Goal: Contribute content: Add original content to the website for others to see

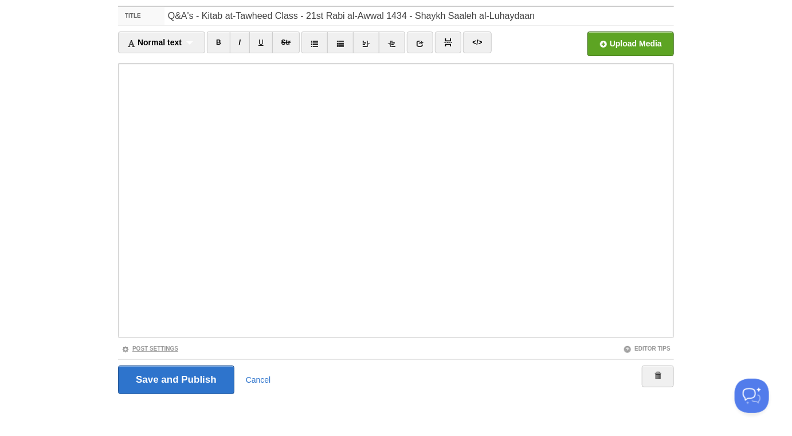
click at [169, 348] on link "Post Settings" at bounding box center [150, 349] width 57 height 6
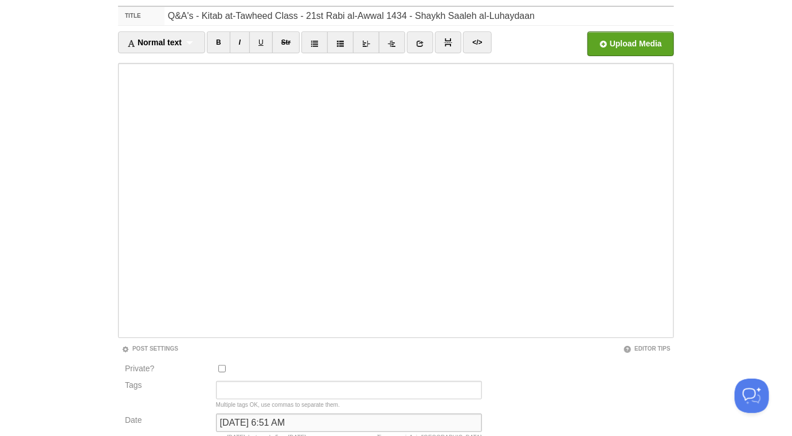
click at [238, 419] on input "[DATE] 6:51 AM" at bounding box center [349, 423] width 266 height 18
click at [240, 422] on input "[DATE] 6:51 AM" at bounding box center [349, 423] width 266 height 18
click at [240, 424] on input "[DATE] 6:51 AM" at bounding box center [349, 423] width 266 height 18
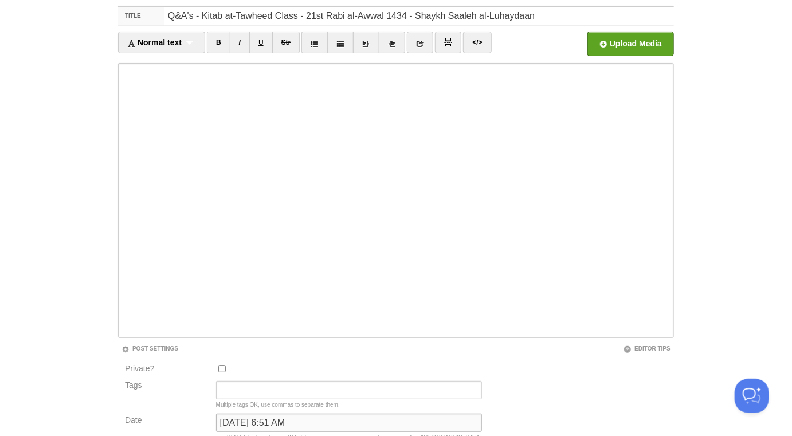
click at [240, 426] on input "[DATE] 6:51 AM" at bounding box center [349, 423] width 266 height 18
type input "now"
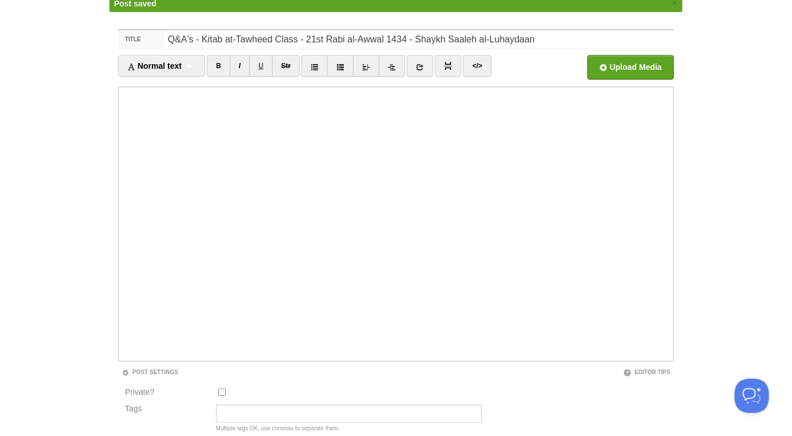
scroll to position [60, 0]
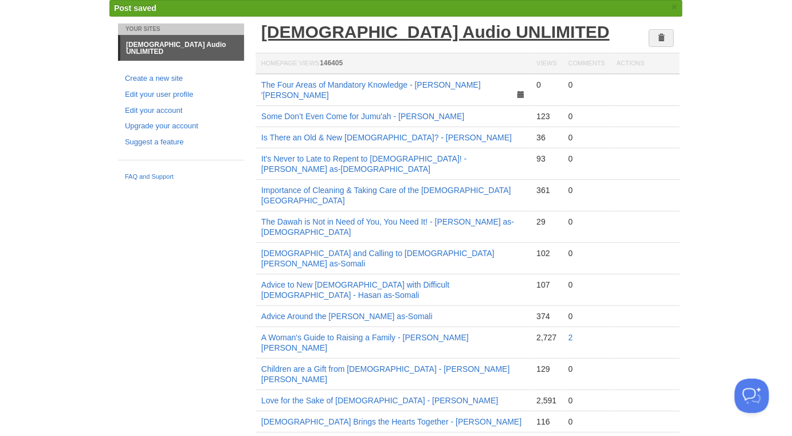
click at [333, 37] on link "[DEMOGRAPHIC_DATA] Audio UNLIMITED" at bounding box center [435, 31] width 348 height 19
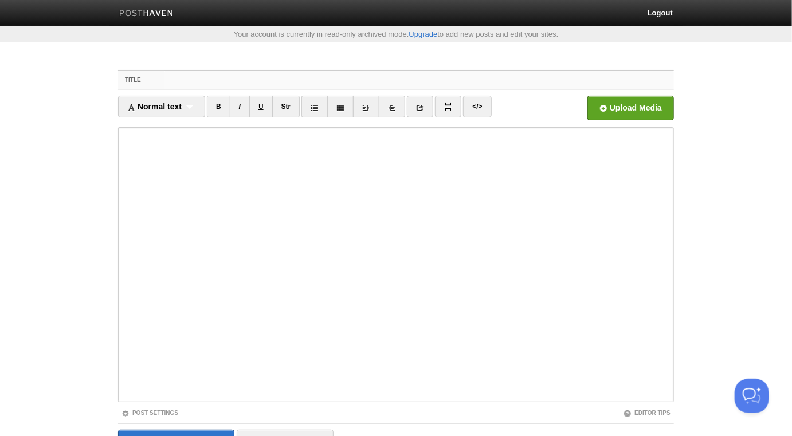
click at [304, 81] on input "Title" at bounding box center [419, 80] width 510 height 18
paste input "Advice to Those who Wear Ties & SuitsShaykh Saaleh al-Luhaydaan"
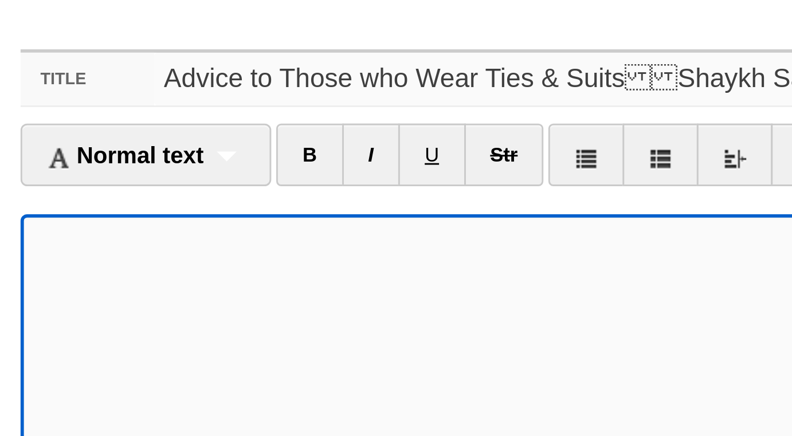
click at [331, 81] on input "Advice to Those who Wear Ties & SuitsShaykh Saaleh al-Luhaydaan" at bounding box center [419, 80] width 510 height 18
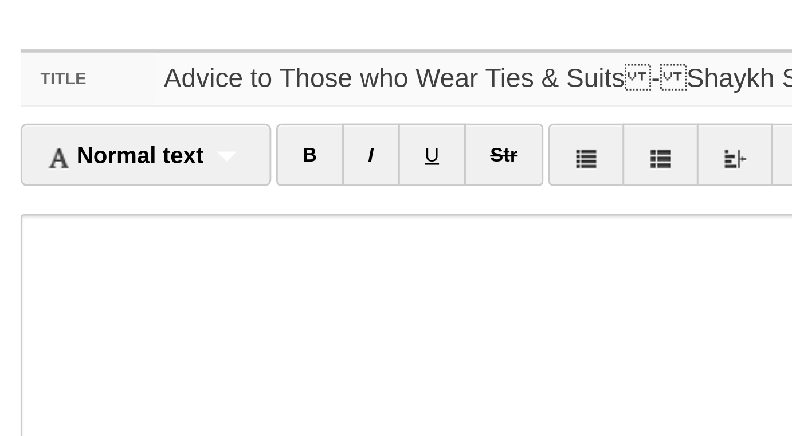
type input "Advice to Those who Wear Ties & Suits-Shaykh Saaleh al-Luhaydaan"
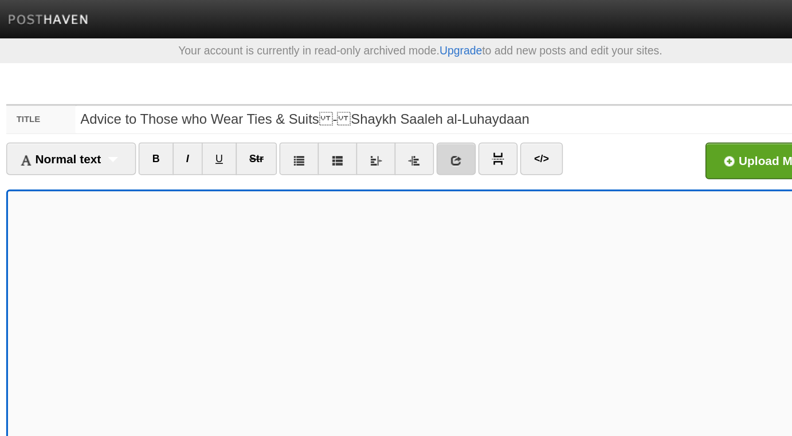
click at [421, 99] on link at bounding box center [420, 107] width 26 height 22
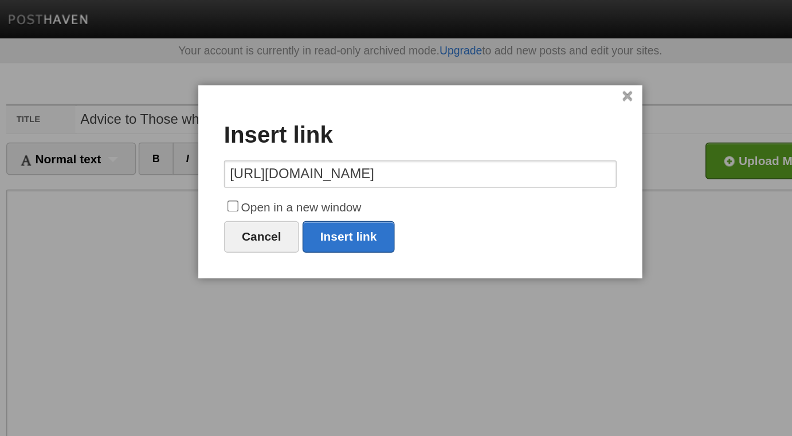
scroll to position [0, 198]
type input "[URL][DOMAIN_NAME]"
click at [337, 139] on label "Open in a new window" at bounding box center [396, 140] width 264 height 14
click at [274, 139] on input "Open in a new window" at bounding box center [270, 138] width 7 height 7
checkbox input "true"
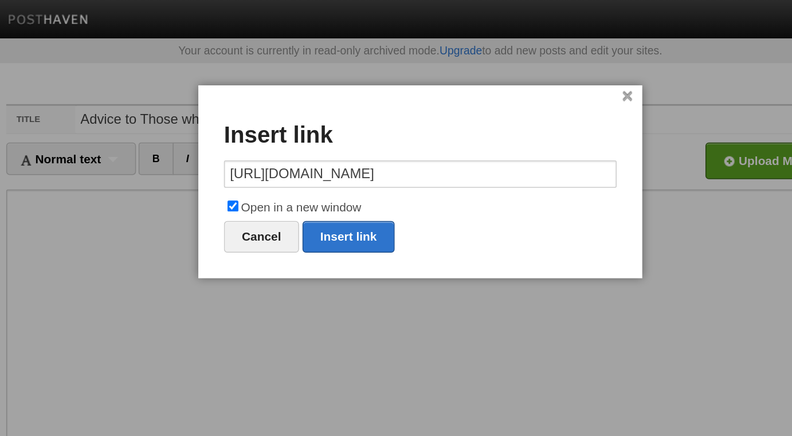
scroll to position [0, 0]
click at [345, 156] on link "Insert link" at bounding box center [348, 158] width 62 height 21
type input "https://"
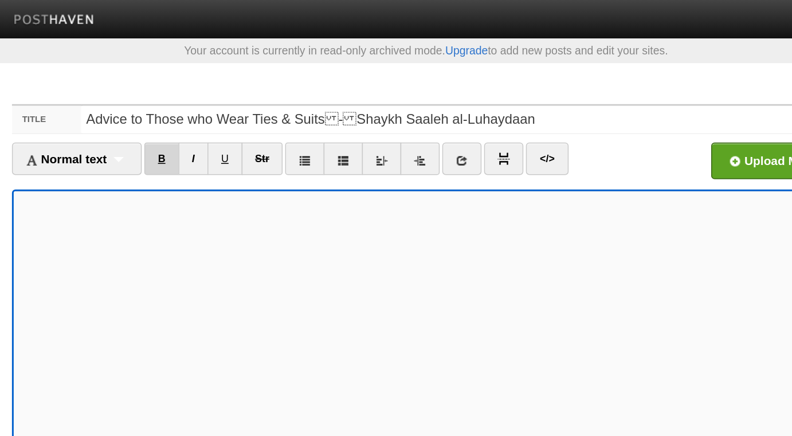
click at [214, 115] on link "B" at bounding box center [218, 107] width 23 height 22
click at [199, 111] on div "Normal text Normal text Heading 1 Heading 2 Heading 3" at bounding box center [161, 107] width 87 height 22
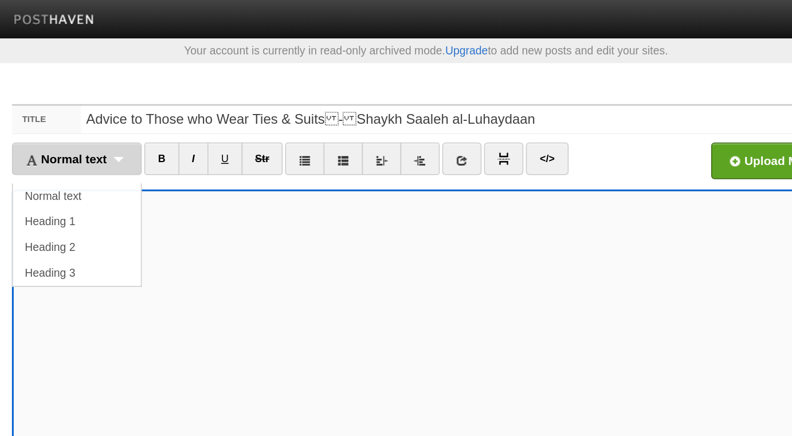
click at [196, 108] on div "Normal text Normal text Heading 1 Heading 2 Heading 3" at bounding box center [161, 107] width 87 height 22
click at [187, 131] on link "Normal text" at bounding box center [162, 131] width 86 height 17
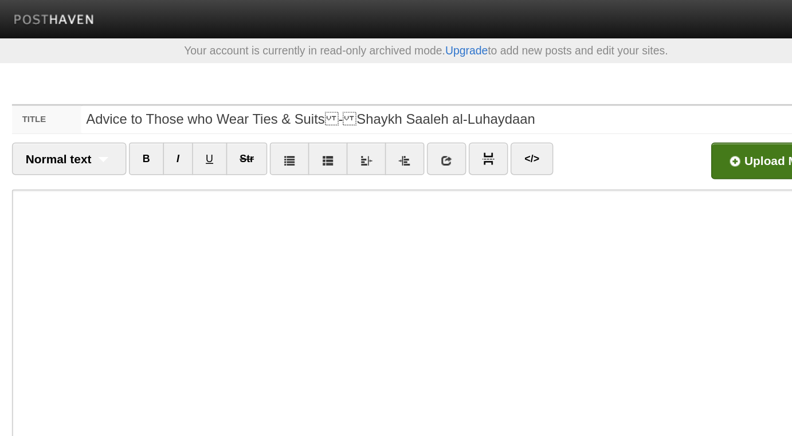
click at [620, 109] on input "file" at bounding box center [285, 111] width 868 height 58
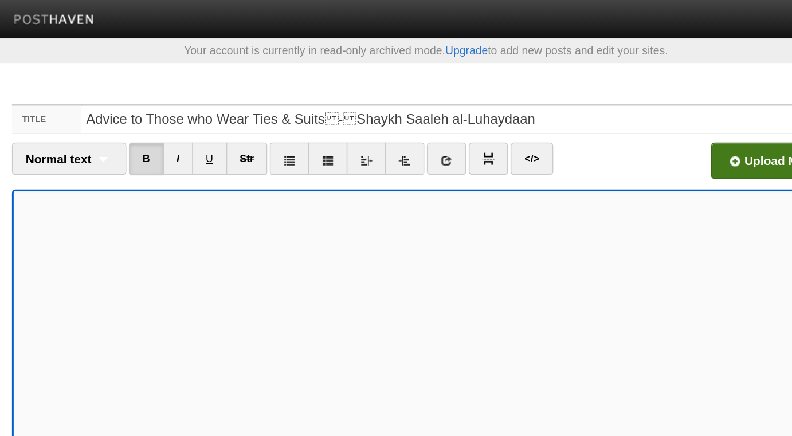
click at [629, 109] on input "file" at bounding box center [285, 111] width 868 height 58
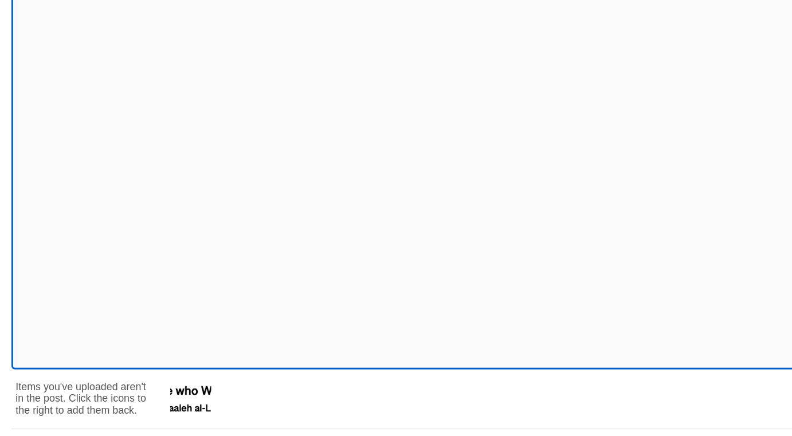
scroll to position [14, 0]
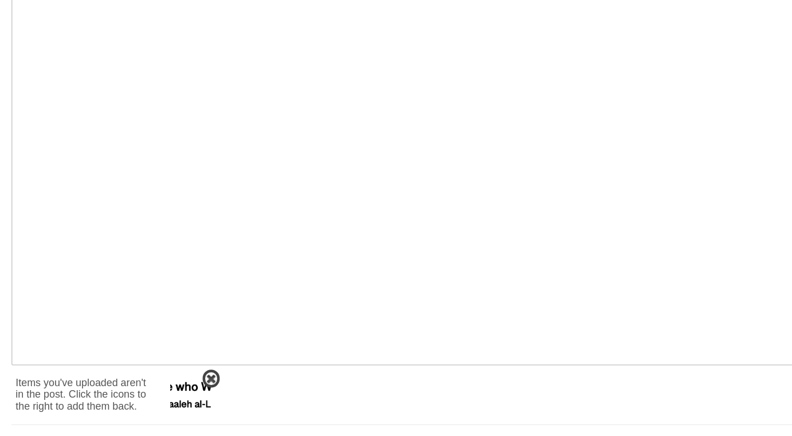
click at [254, 396] on span at bounding box center [252, 398] width 8 height 8
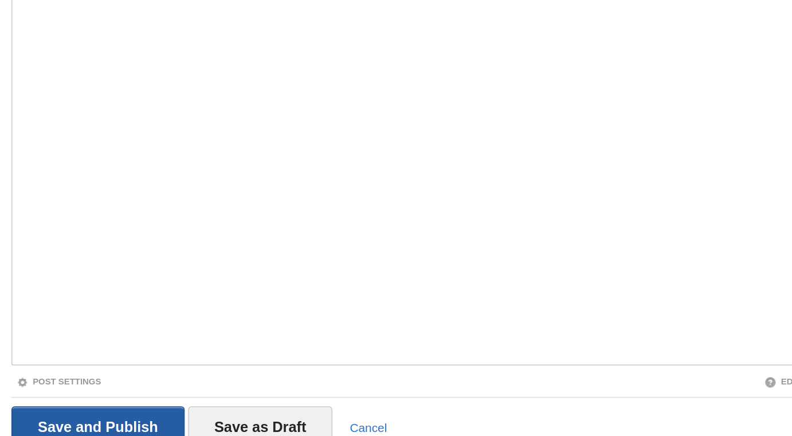
click at [209, 424] on input "Save and Publish" at bounding box center [176, 430] width 116 height 29
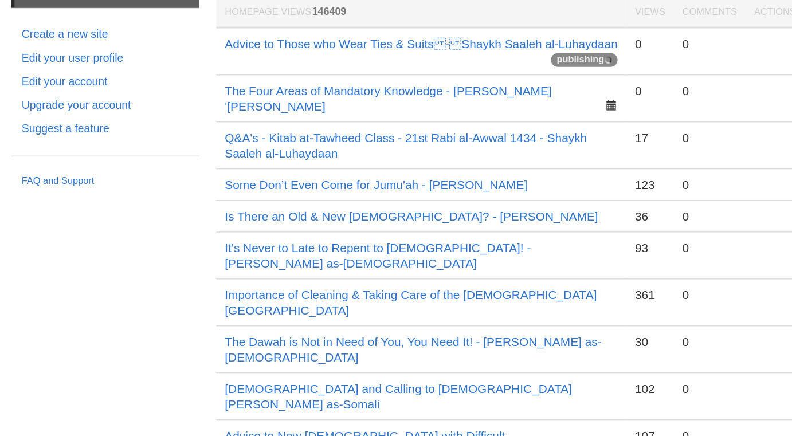
scroll to position [37, 0]
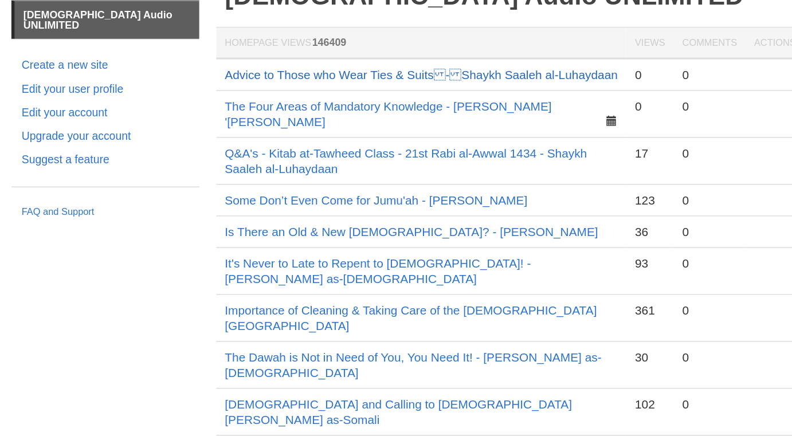
click at [440, 84] on link "Advice to Those who Wear Ties & Suits-Shaykh Saaleh al-Luhaydaan" at bounding box center [393, 84] width 264 height 9
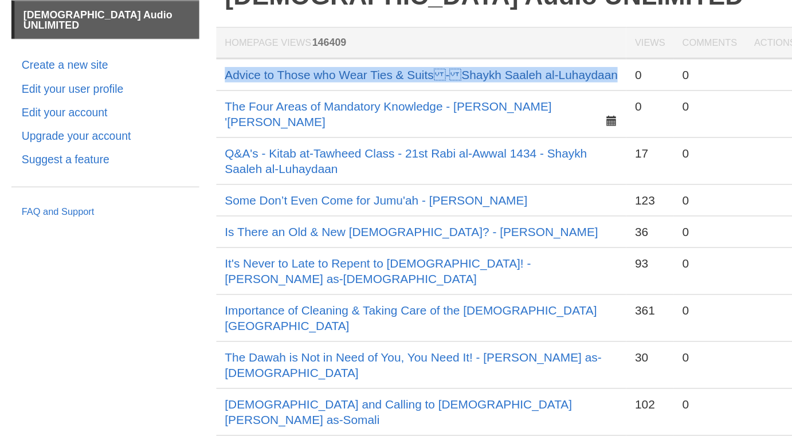
copy link "Advice to Those who Wear Ties & Suits-Shaykh Saaleh al-Luhaydaan"
drag, startPoint x: 520, startPoint y: 84, endPoint x: 261, endPoint y: 85, distance: 259.1
click at [261, 85] on td "Advice to Those who Wear Ties & Suits-Shaykh Saaleh al-Luhaydaan" at bounding box center [393, 84] width 275 height 22
